Goal: Use online tool/utility: Utilize a website feature to perform a specific function

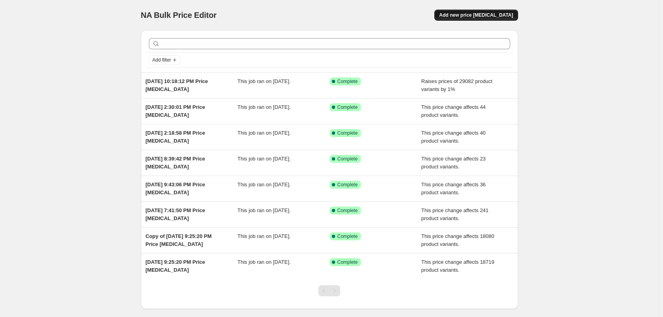
click at [482, 15] on span "Add new price [MEDICAL_DATA]" at bounding box center [476, 15] width 74 height 6
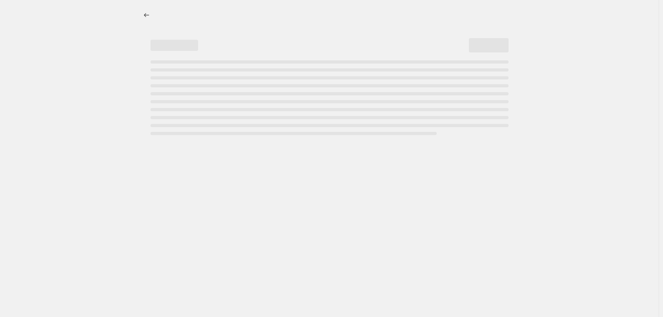
select select "percentage"
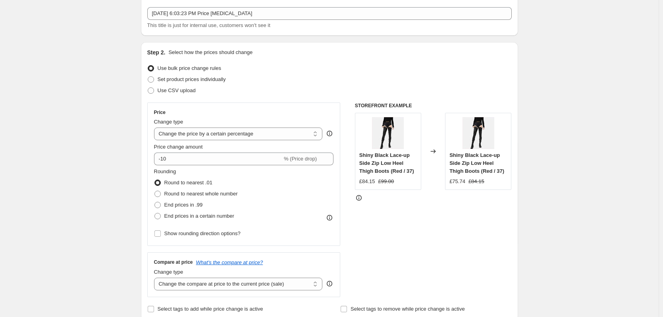
scroll to position [79, 0]
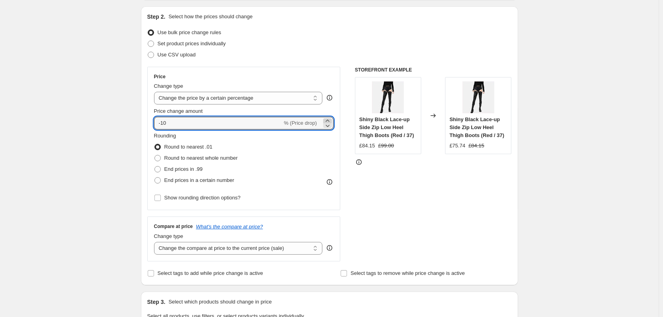
click at [329, 120] on icon at bounding box center [328, 121] width 8 height 8
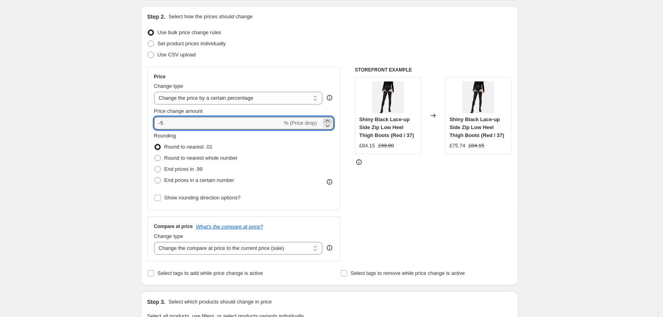
click at [329, 120] on icon at bounding box center [328, 121] width 8 height 8
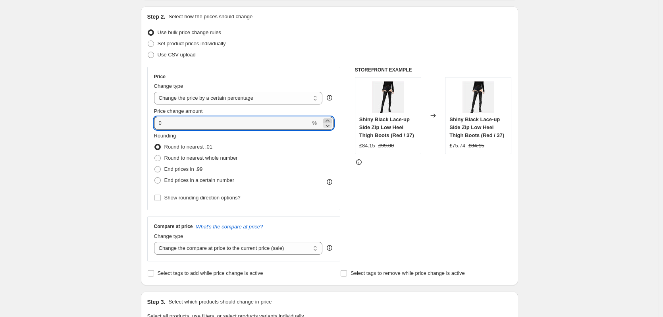
click at [329, 120] on icon at bounding box center [328, 121] width 8 height 8
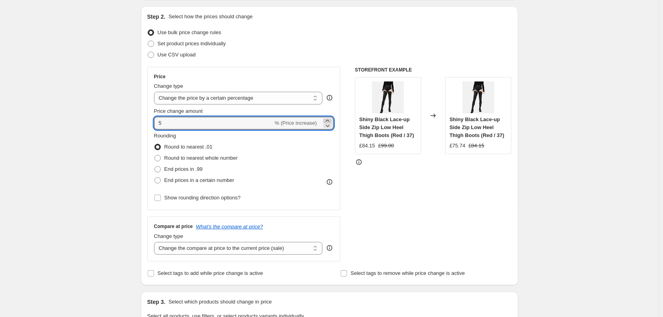
click at [329, 120] on icon at bounding box center [328, 121] width 8 height 8
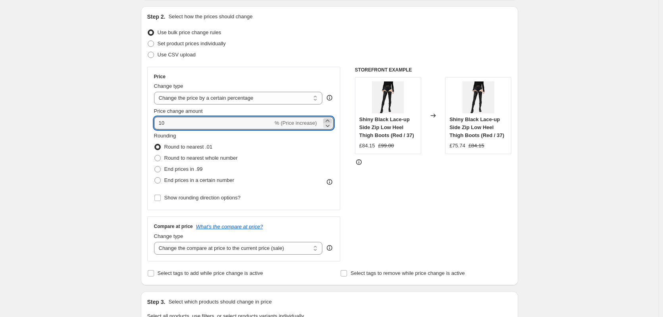
click at [329, 120] on icon at bounding box center [328, 121] width 8 height 8
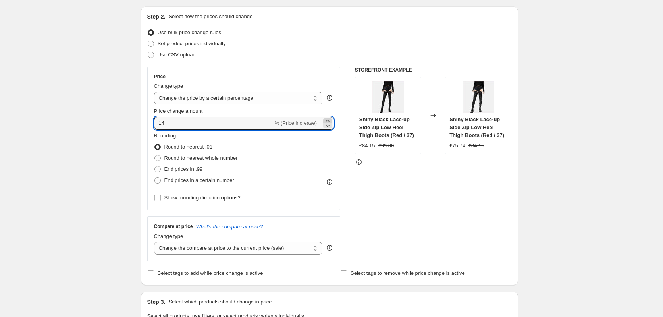
type input "15"
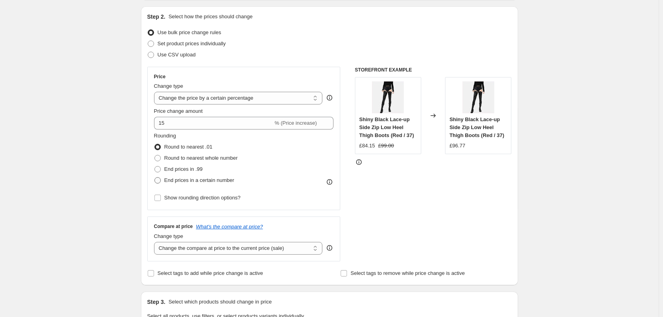
click at [160, 182] on span at bounding box center [157, 180] width 6 height 6
click at [155, 178] on input "End prices in a certain number" at bounding box center [154, 177] width 0 height 0
radio input "true"
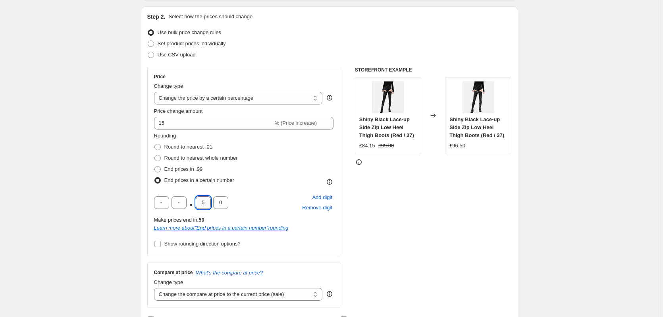
click at [207, 202] on input "5" at bounding box center [203, 202] width 15 height 13
click at [206, 202] on input "5" at bounding box center [203, 202] width 15 height 13
type input "0"
click at [228, 203] on input "0" at bounding box center [220, 202] width 15 height 13
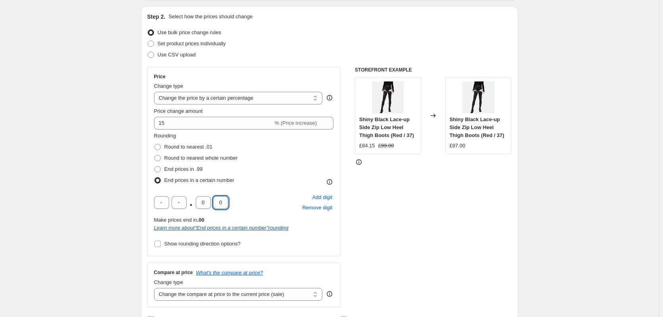
click at [228, 202] on input "0" at bounding box center [220, 202] width 15 height 13
click at [249, 188] on div "Rounding Round to nearest .01 Round to nearest whole number End prices in .99 E…" at bounding box center [244, 191] width 180 height 118
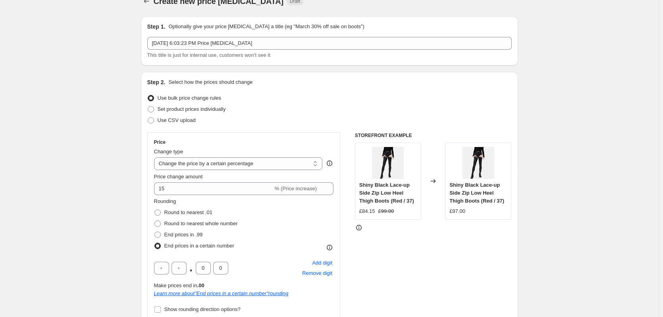
scroll to position [0, 0]
